Goal: Information Seeking & Learning: Learn about a topic

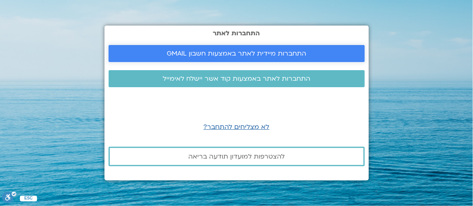
click at [232, 53] on span "התחברות מיידית לאתר באמצעות חשבון GMAIL" at bounding box center [236, 53] width 139 height 7
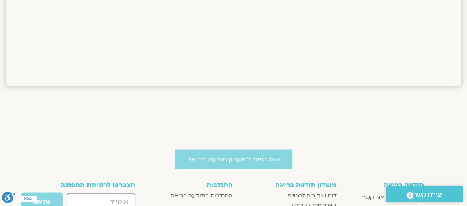
scroll to position [661, 0]
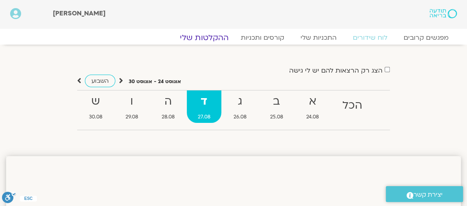
click at [209, 39] on link "ההקלטות שלי" at bounding box center [204, 38] width 68 height 10
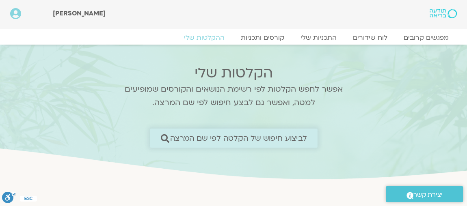
click at [202, 137] on span "לביצוע חיפוש של הקלטה לפי שם המרצה" at bounding box center [238, 138] width 137 height 9
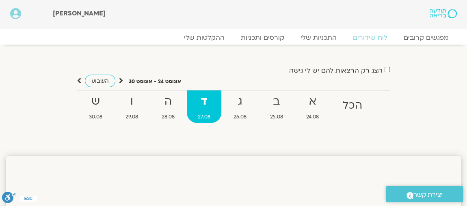
click at [421, 114] on div "הצג רק הרצאות להם יש לי גישה אוגוסט 24 - אוגוסט 30 השבוע להציג אירועים שפתוחים …" at bounding box center [233, 101] width 455 height 72
click at [213, 38] on link "ההקלטות שלי" at bounding box center [204, 38] width 68 height 10
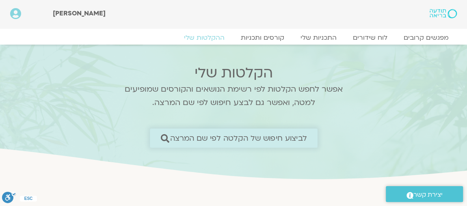
click at [165, 137] on icon at bounding box center [165, 138] width 9 height 9
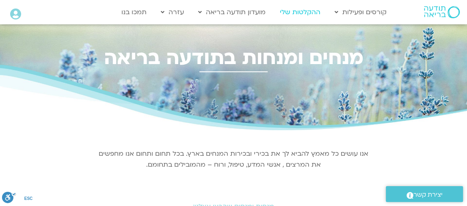
click at [310, 13] on link "ההקלטות שלי" at bounding box center [300, 11] width 49 height 15
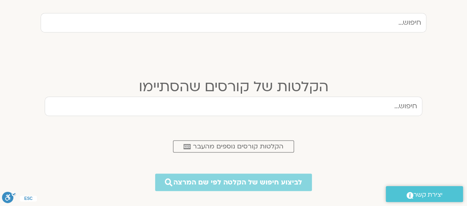
scroll to position [287, 0]
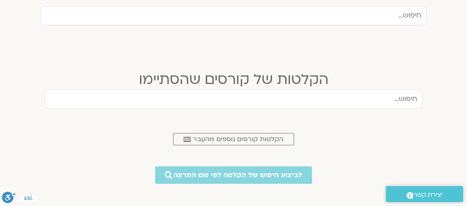
click at [399, 98] on input "text" at bounding box center [234, 99] width 378 height 20
click at [381, 100] on input "שמחה אמיתית" at bounding box center [234, 99] width 378 height 20
type input "שמחה אמתית"
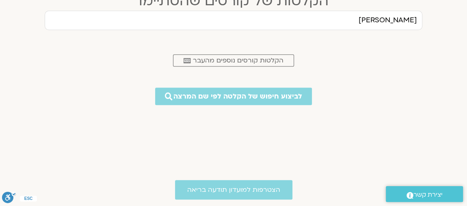
scroll to position [376, 0]
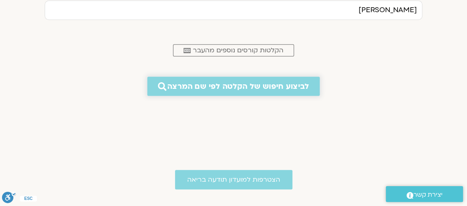
click at [223, 89] on span "לביצוע חיפוש של הקלטה לפי שם המרצה" at bounding box center [238, 86] width 142 height 9
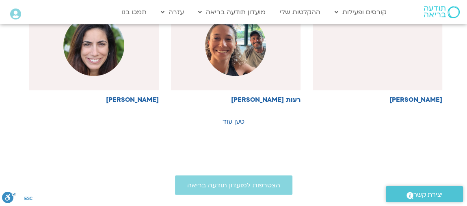
scroll to position [612, 0]
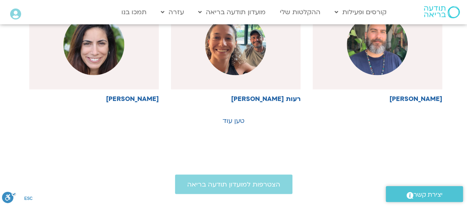
click at [227, 87] on div at bounding box center [236, 44] width 130 height 89
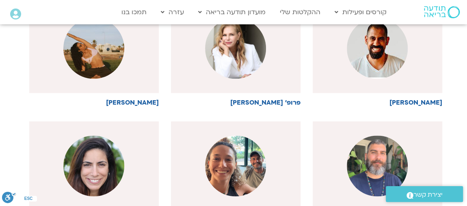
scroll to position [482, 0]
